Goal: Check status: Check status

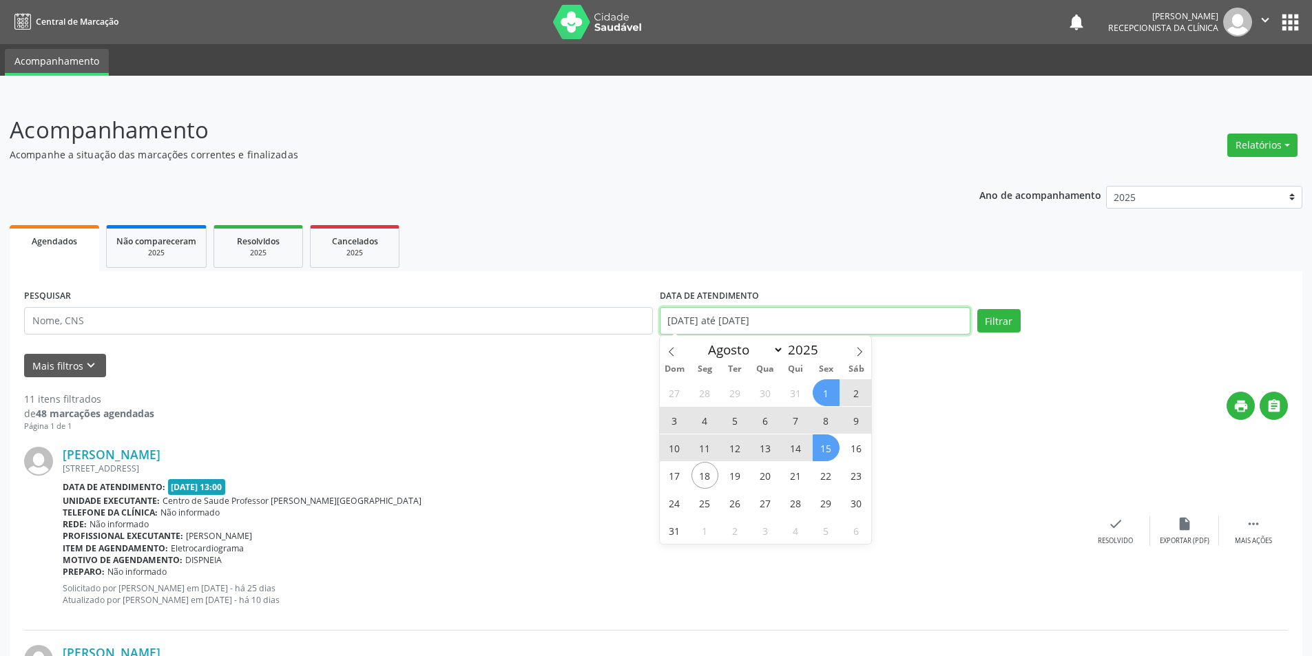
click at [808, 320] on input "[DATE] até [DATE]" at bounding box center [815, 321] width 311 height 28
click at [702, 481] on span "18" at bounding box center [704, 475] width 27 height 27
type input "[DATE]"
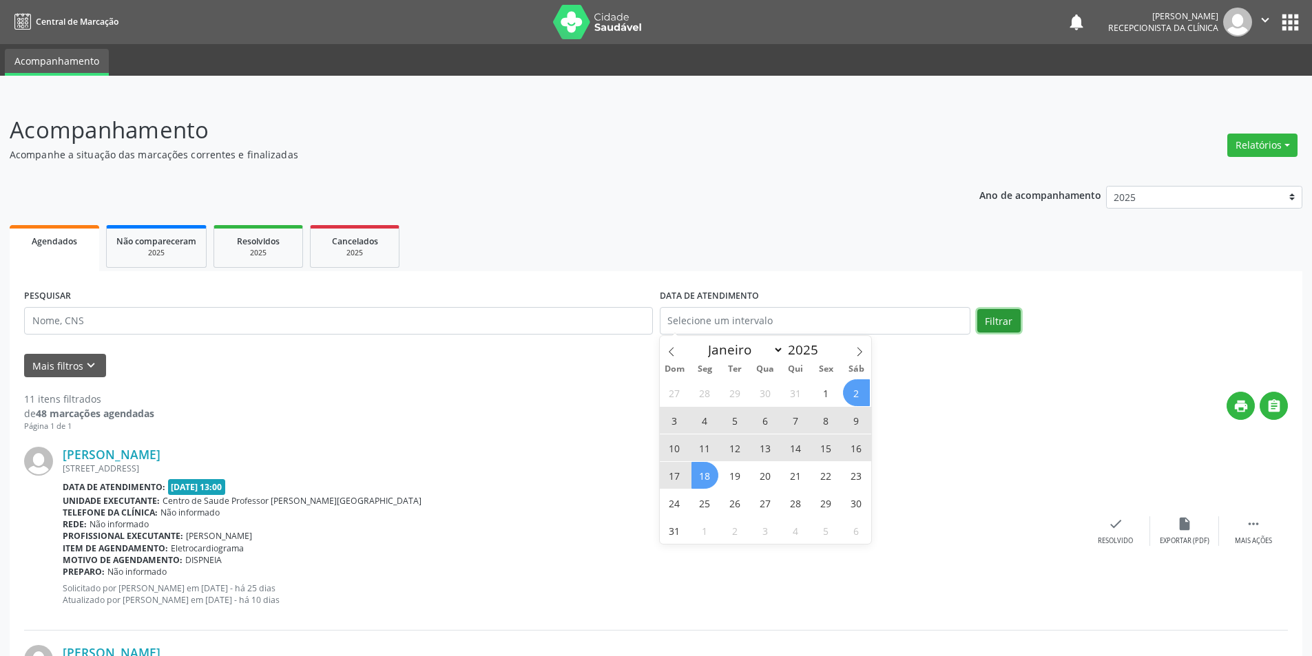
click at [1002, 317] on button "Filtrar" at bounding box center [998, 320] width 43 height 23
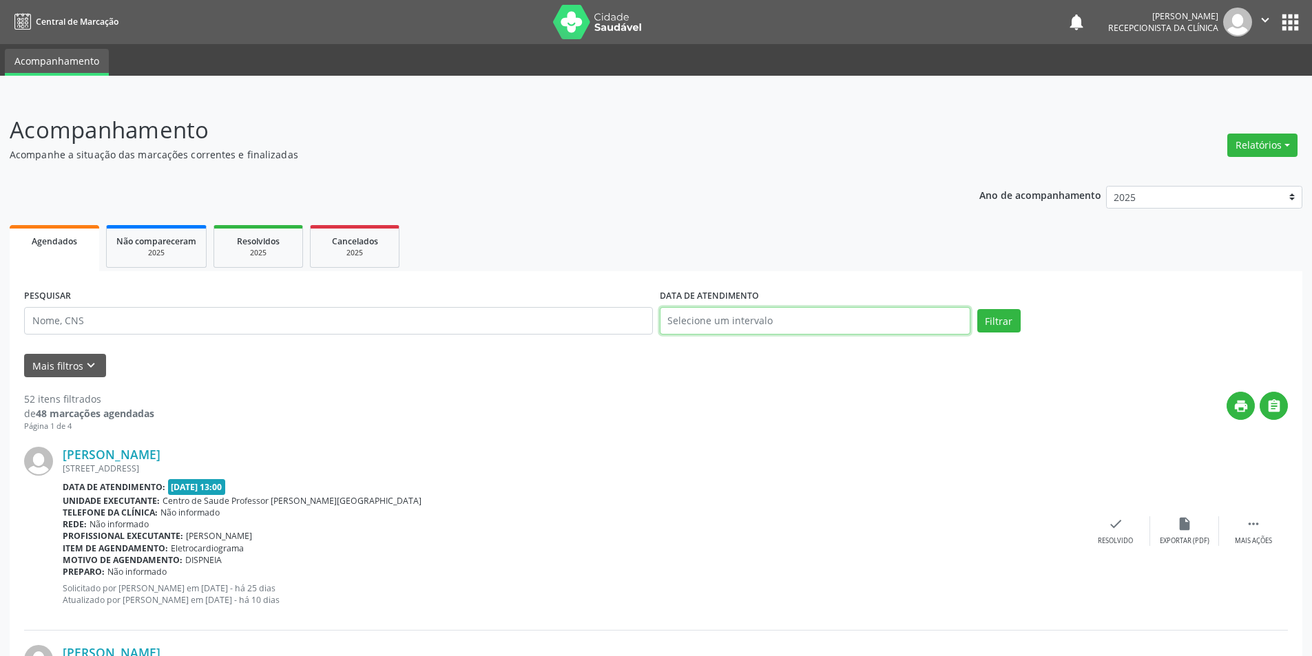
click at [700, 322] on input "text" at bounding box center [815, 321] width 311 height 28
click at [828, 395] on span "1" at bounding box center [825, 392] width 27 height 27
type input "[DATE]"
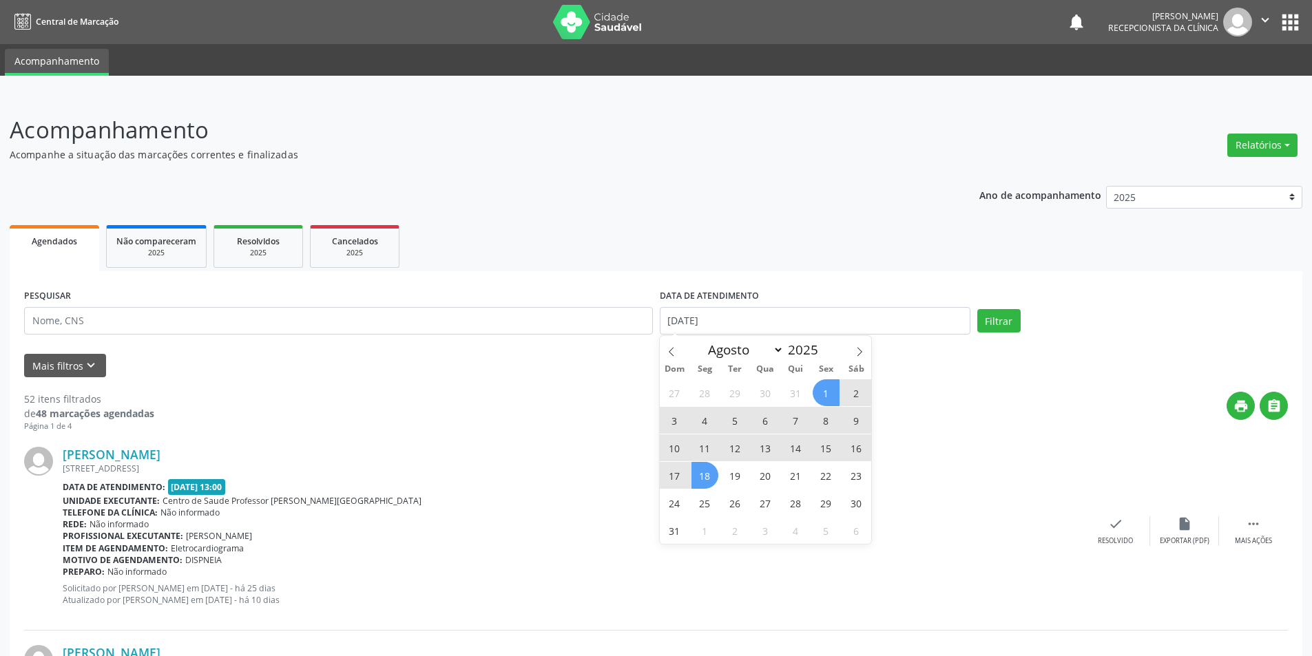
click at [704, 474] on span "18" at bounding box center [704, 475] width 27 height 27
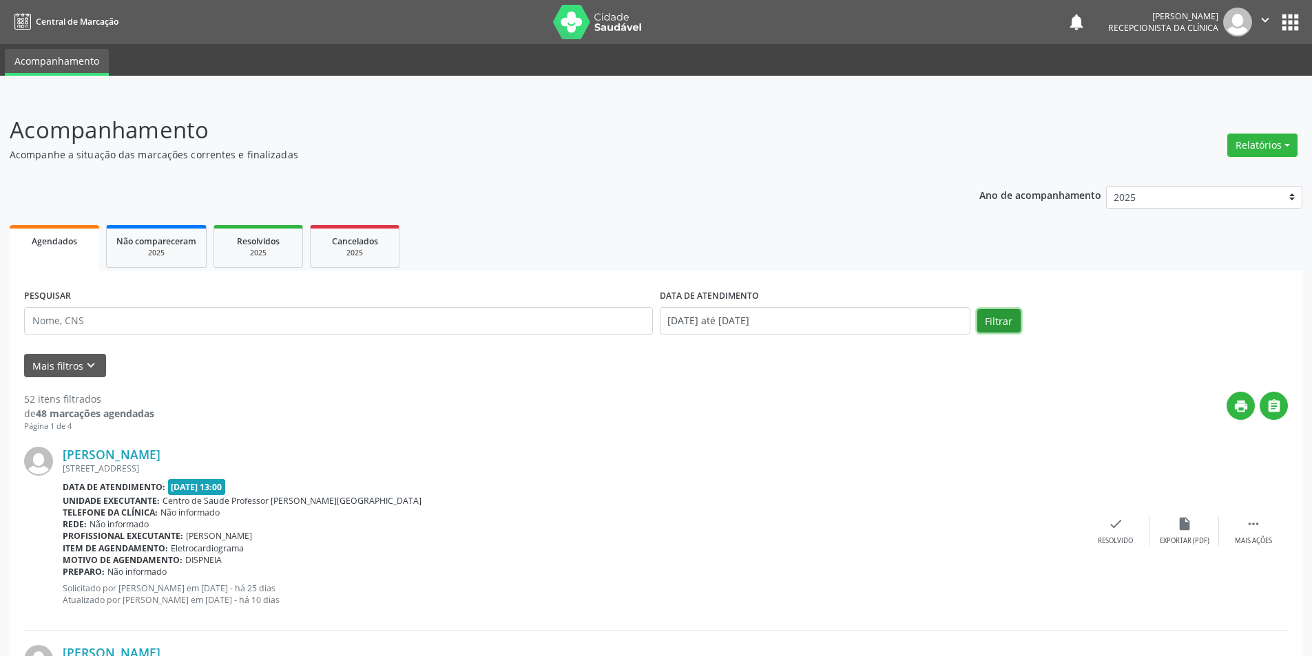
click at [999, 322] on button "Filtrar" at bounding box center [998, 320] width 43 height 23
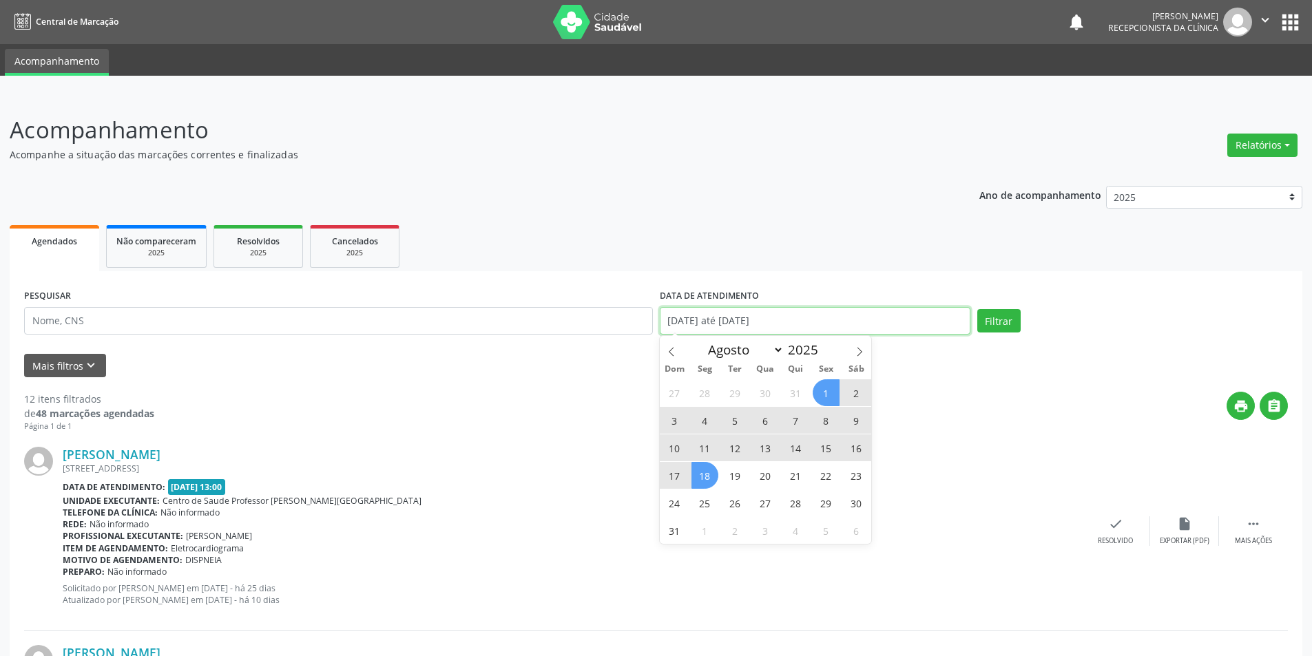
click at [817, 329] on input "[DATE] até [DATE]" at bounding box center [815, 321] width 311 height 28
select select "7"
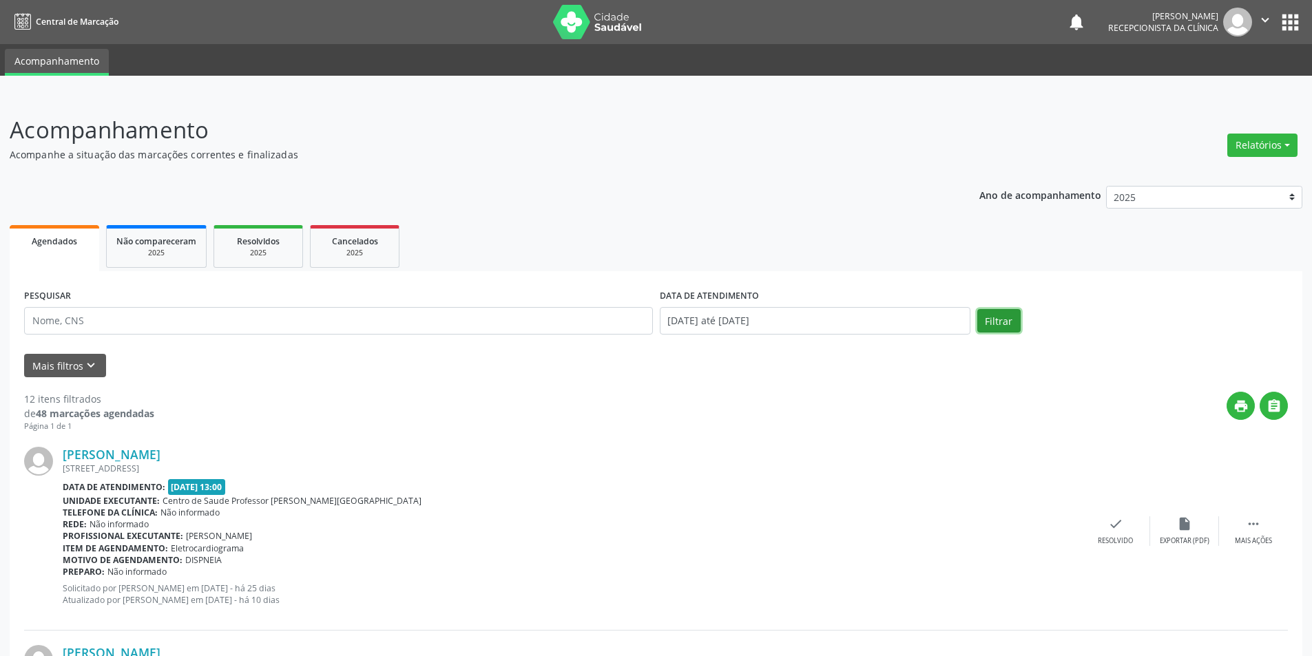
click at [1001, 322] on button "Filtrar" at bounding box center [998, 320] width 43 height 23
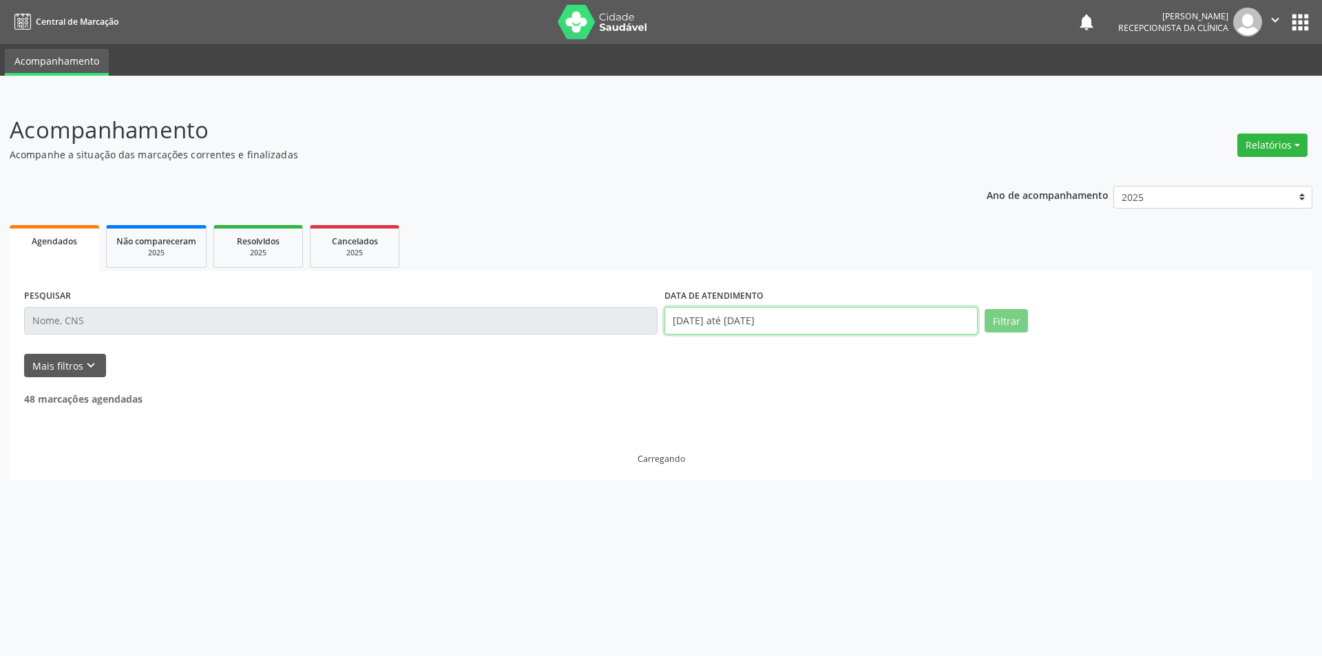
click at [816, 315] on input "[DATE] até [DATE]" at bounding box center [820, 321] width 313 height 28
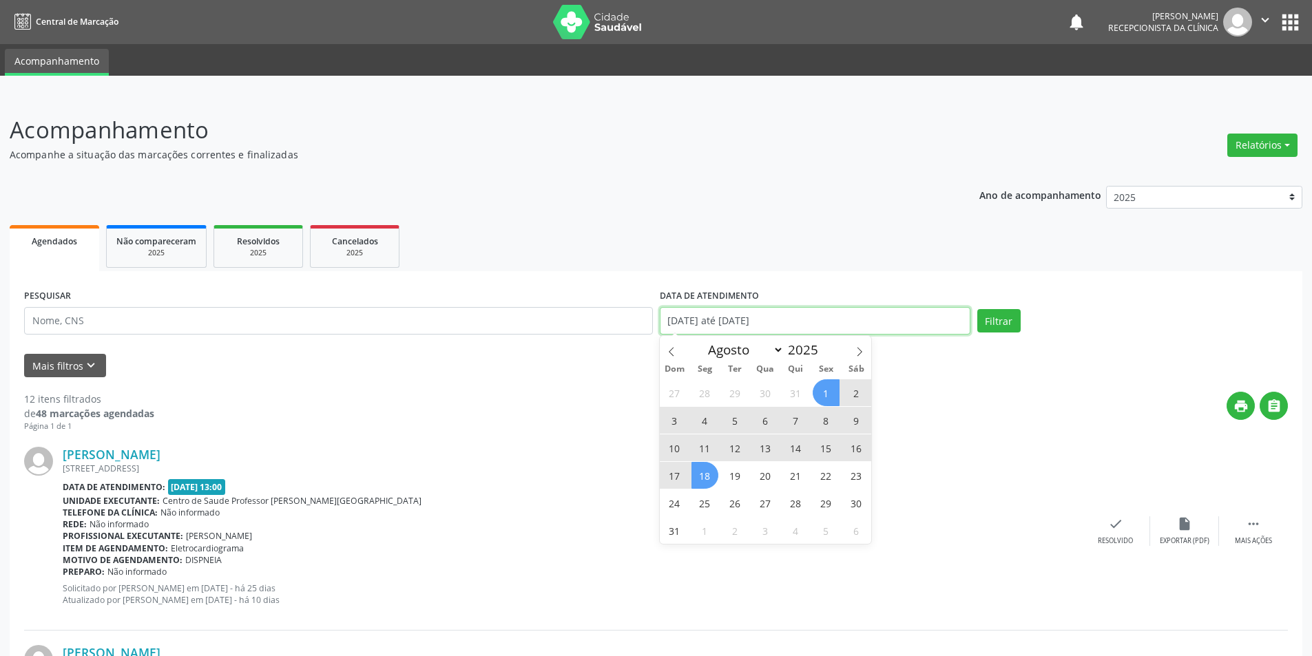
click at [816, 325] on input "[DATE] até [DATE]" at bounding box center [815, 321] width 311 height 28
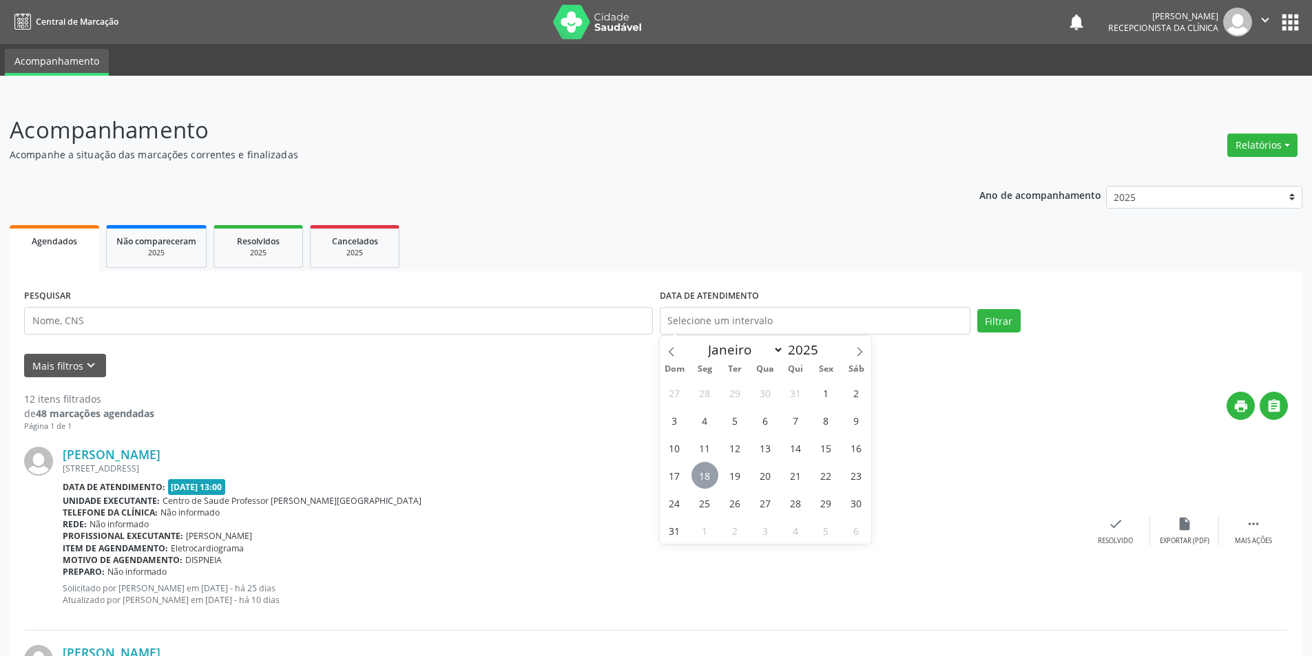
click at [707, 479] on span "18" at bounding box center [704, 475] width 27 height 27
type input "[DATE]"
click at [42, 237] on span "Agendados" at bounding box center [54, 241] width 45 height 12
select select "7"
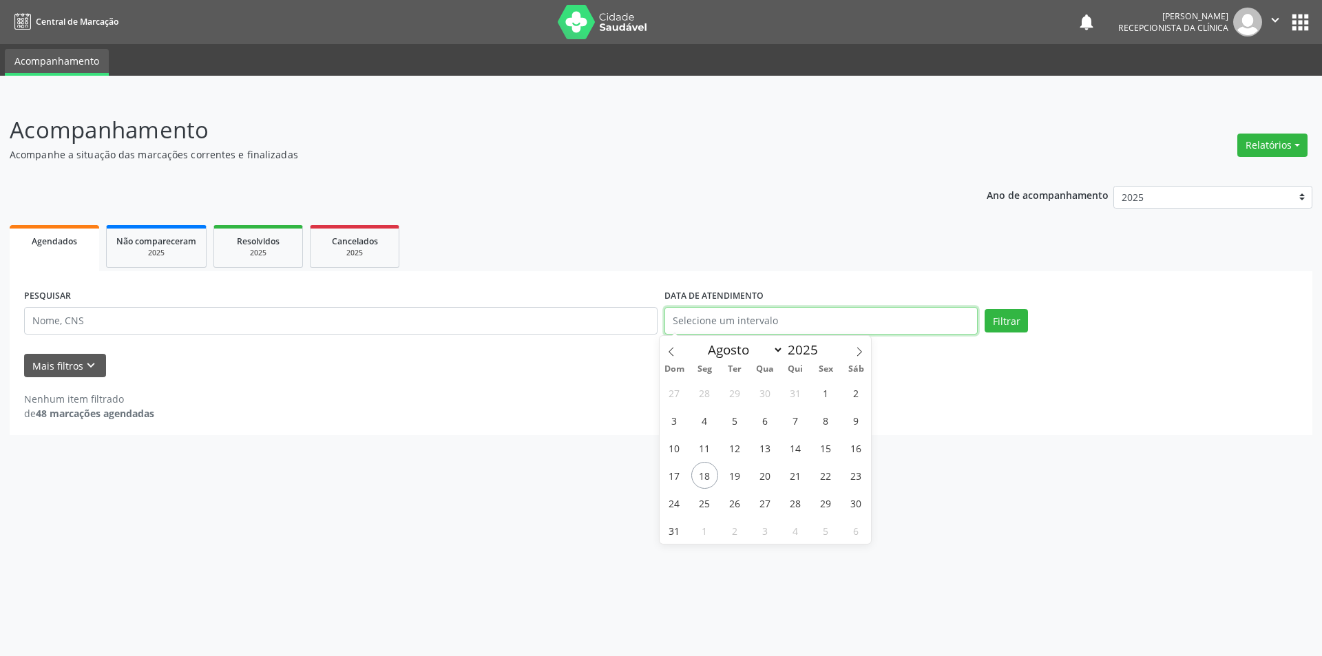
click at [745, 322] on input "text" at bounding box center [820, 321] width 313 height 28
click at [704, 470] on span "18" at bounding box center [704, 475] width 27 height 27
type input "[DATE]"
click at [1016, 314] on button "Filtrar" at bounding box center [1006, 320] width 43 height 23
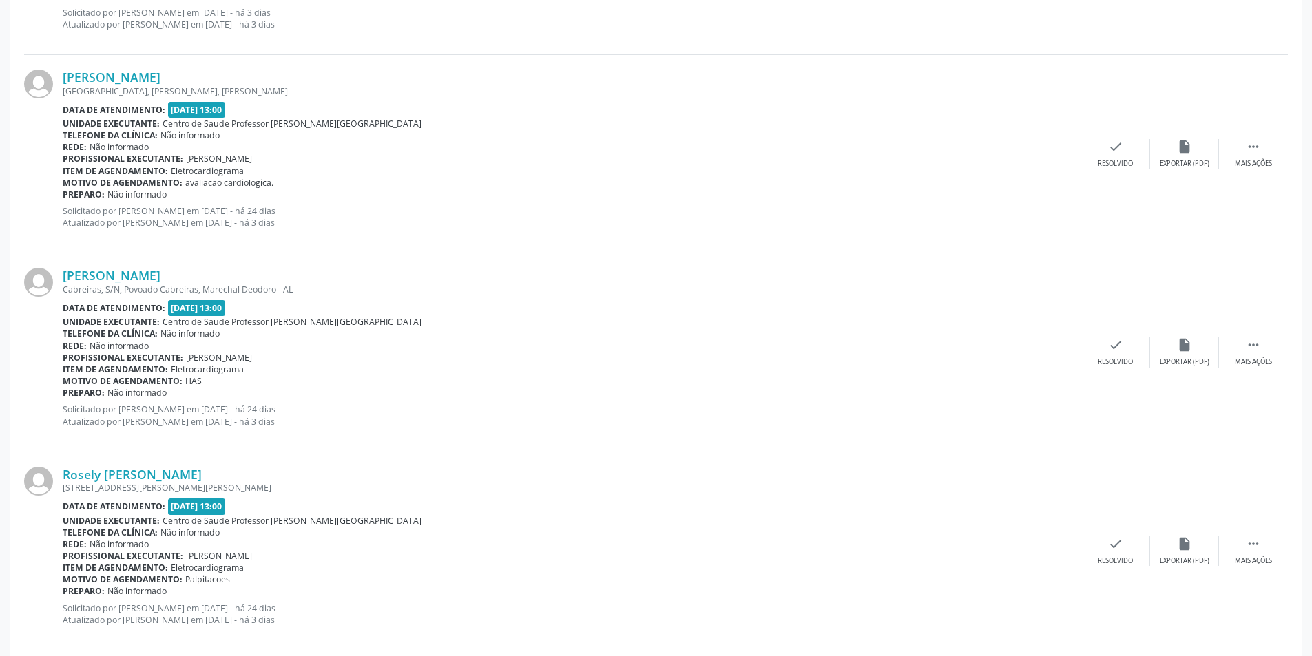
scroll to position [2816, 0]
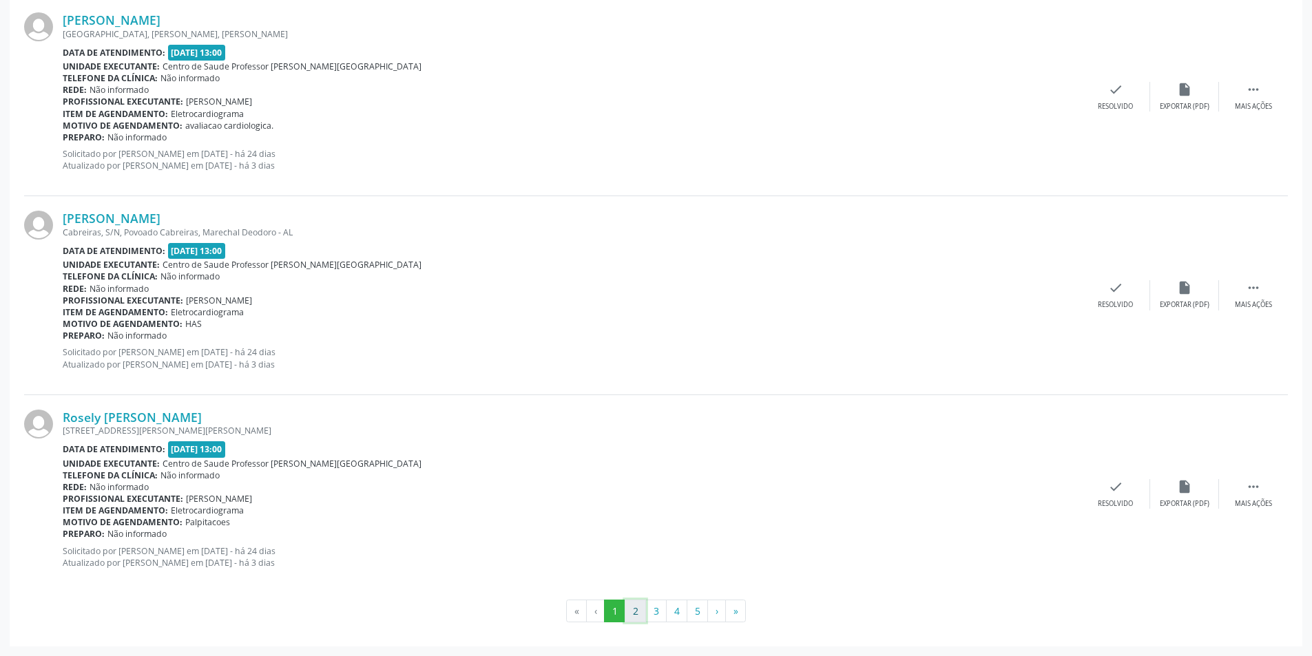
click at [634, 610] on button "2" at bounding box center [635, 611] width 21 height 23
click at [658, 613] on button "3" at bounding box center [655, 611] width 21 height 23
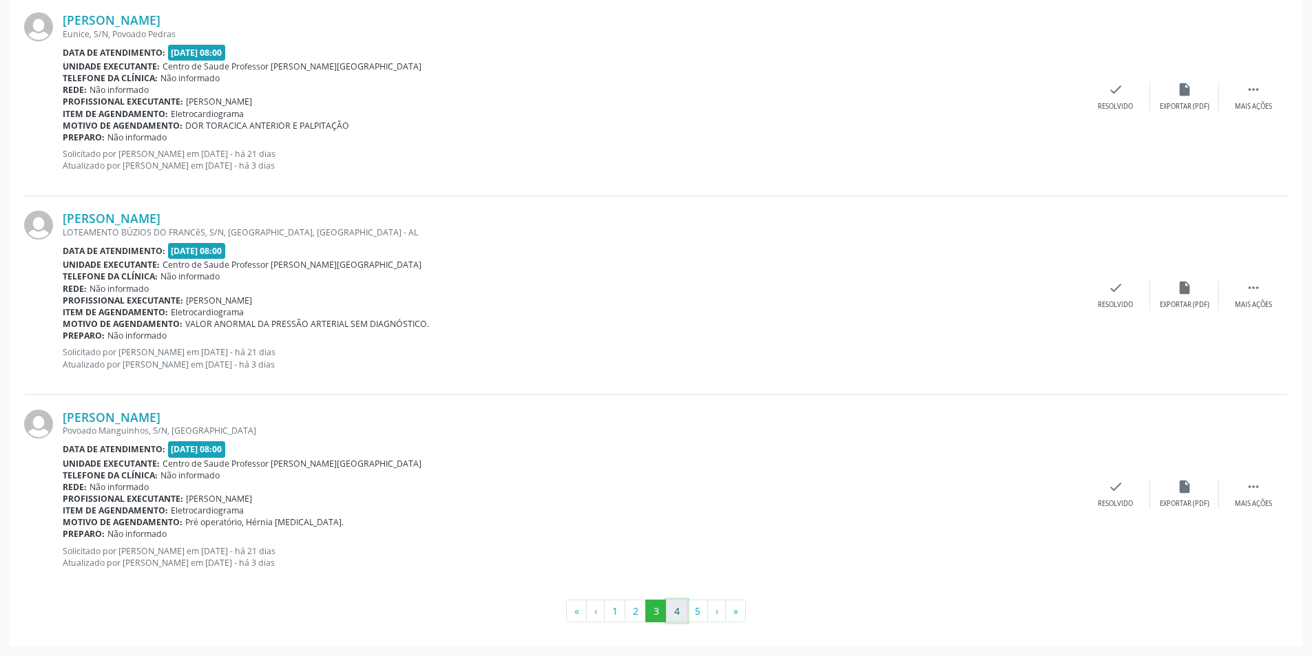
click at [680, 618] on button "4" at bounding box center [676, 611] width 21 height 23
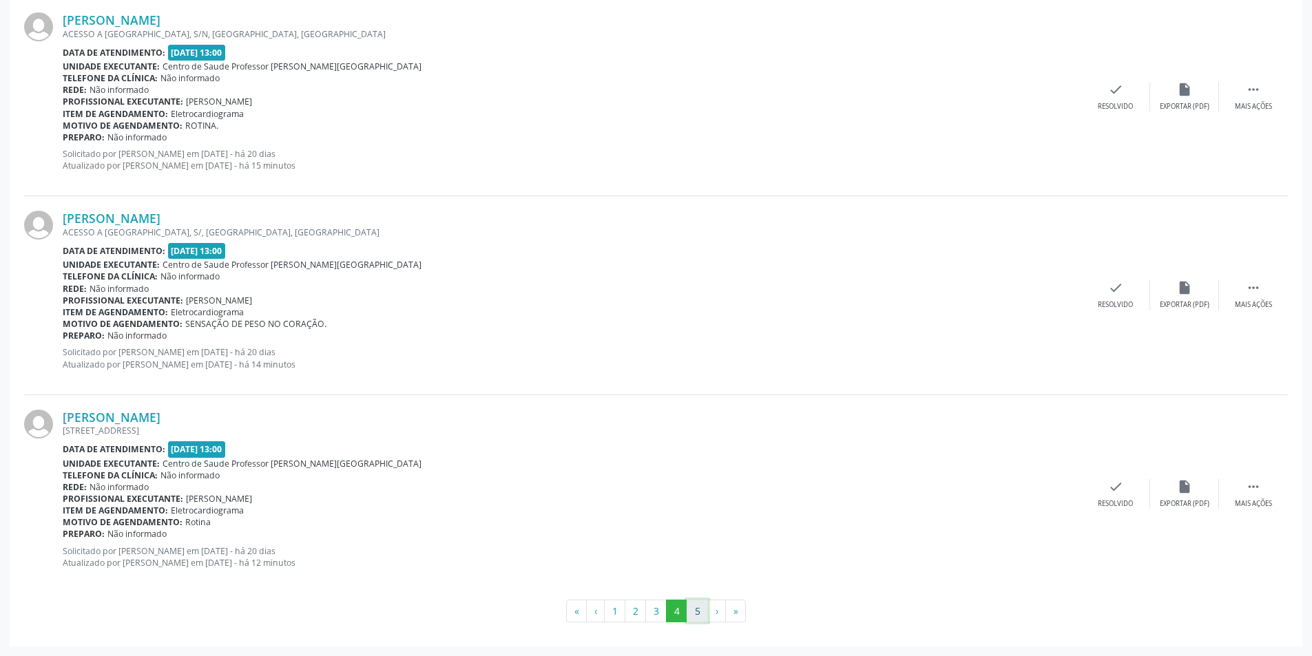
click at [702, 609] on button "5" at bounding box center [696, 611] width 21 height 23
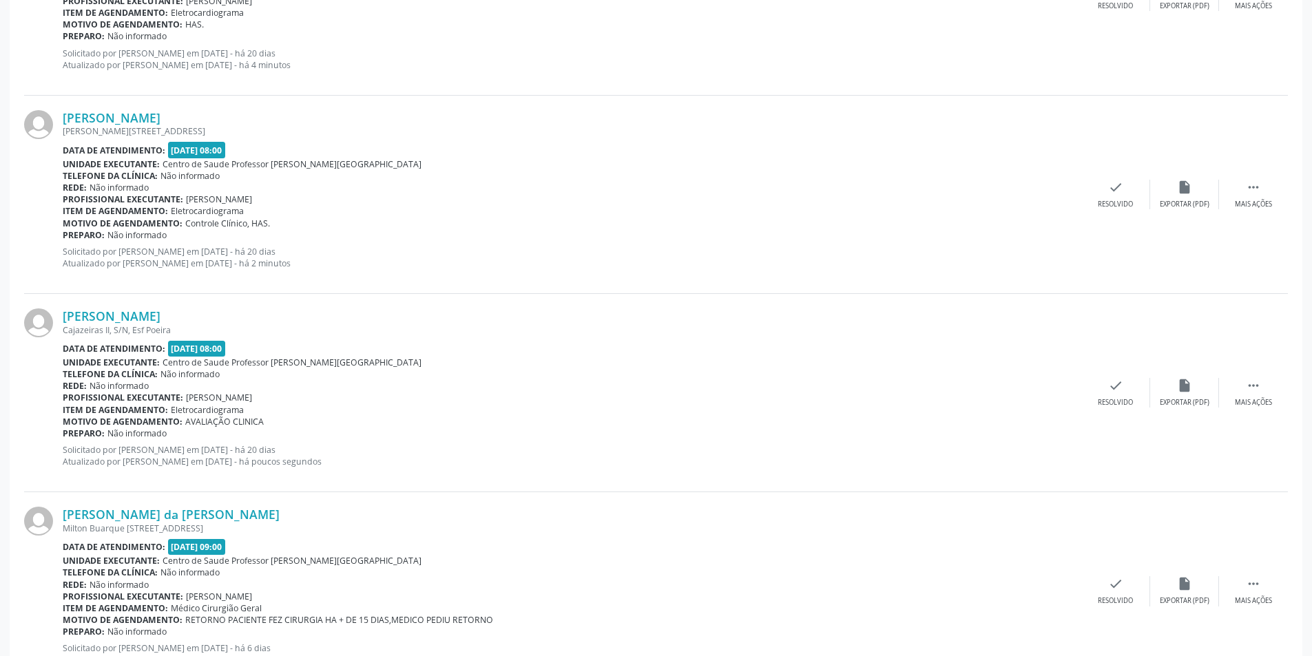
scroll to position [1824, 0]
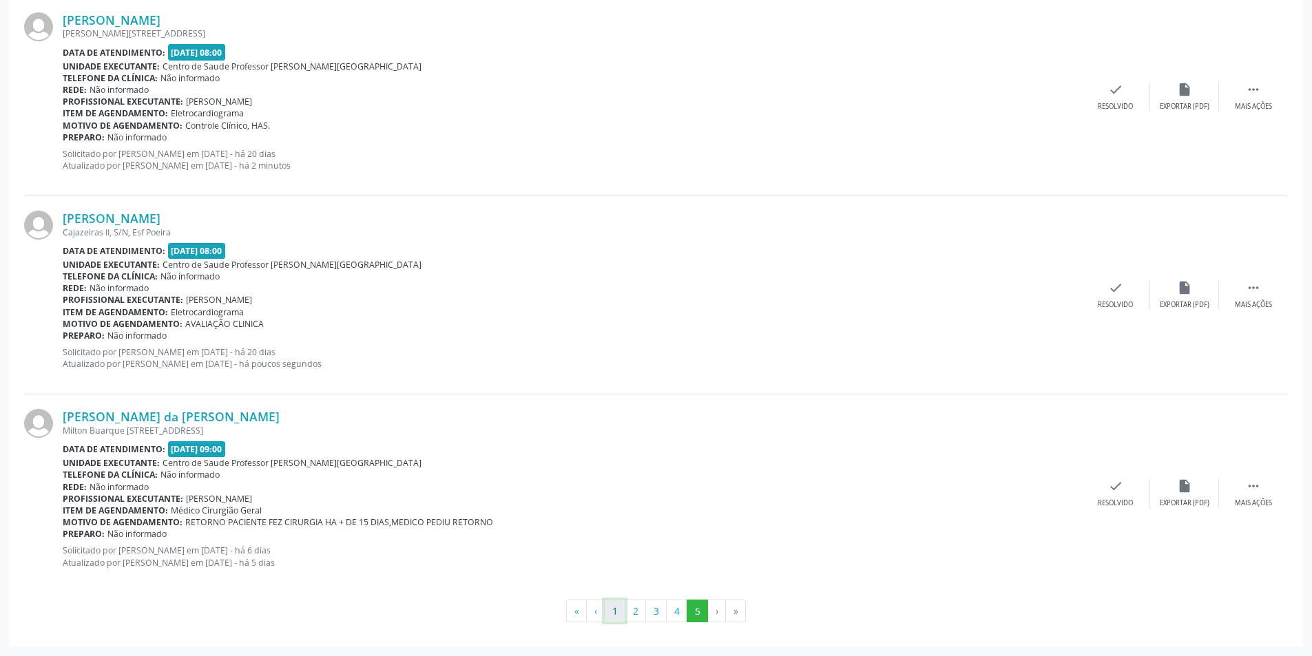
click at [616, 614] on button "1" at bounding box center [614, 611] width 21 height 23
